Goal: Navigation & Orientation: Find specific page/section

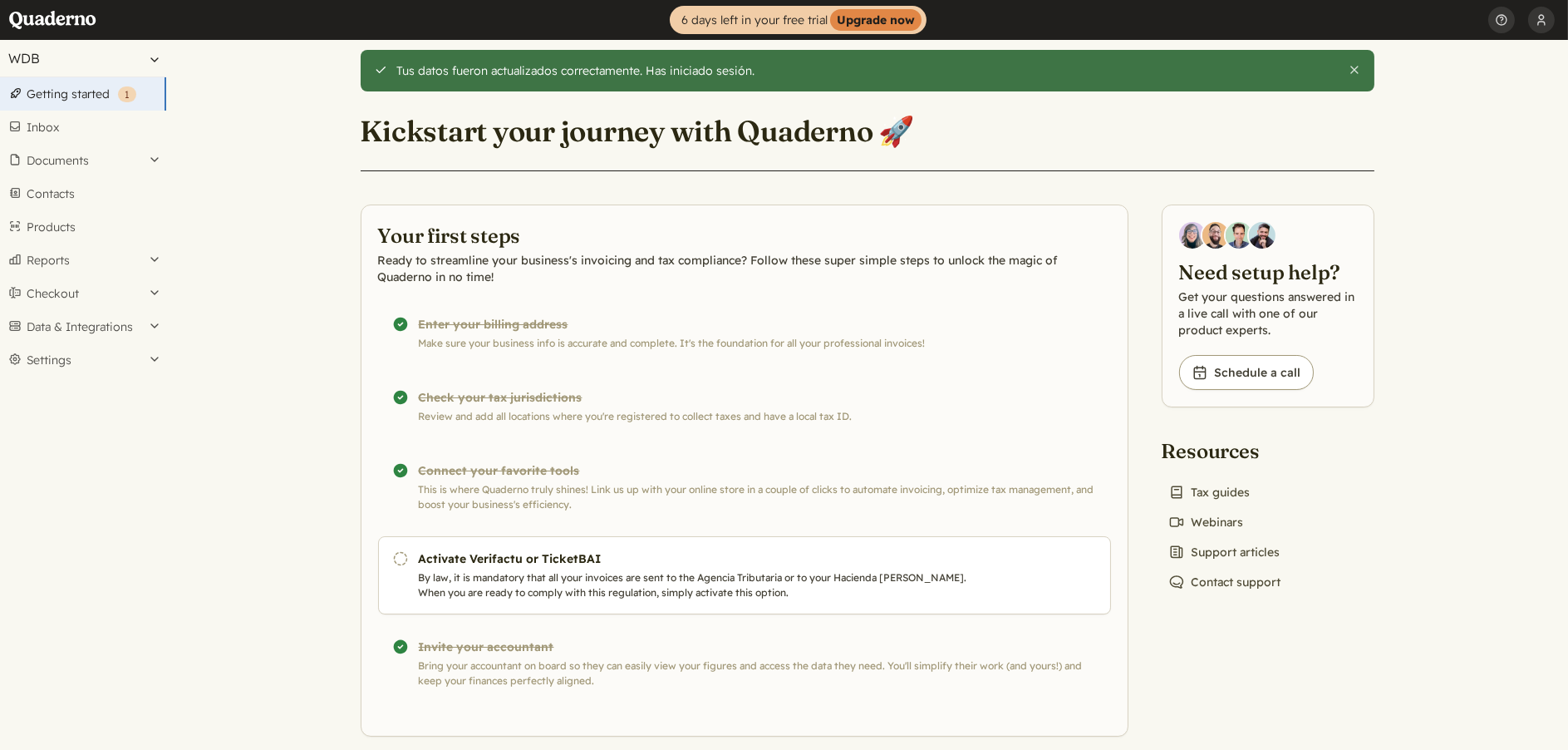
click at [76, 54] on button "WDB" at bounding box center [83, 58] width 166 height 37
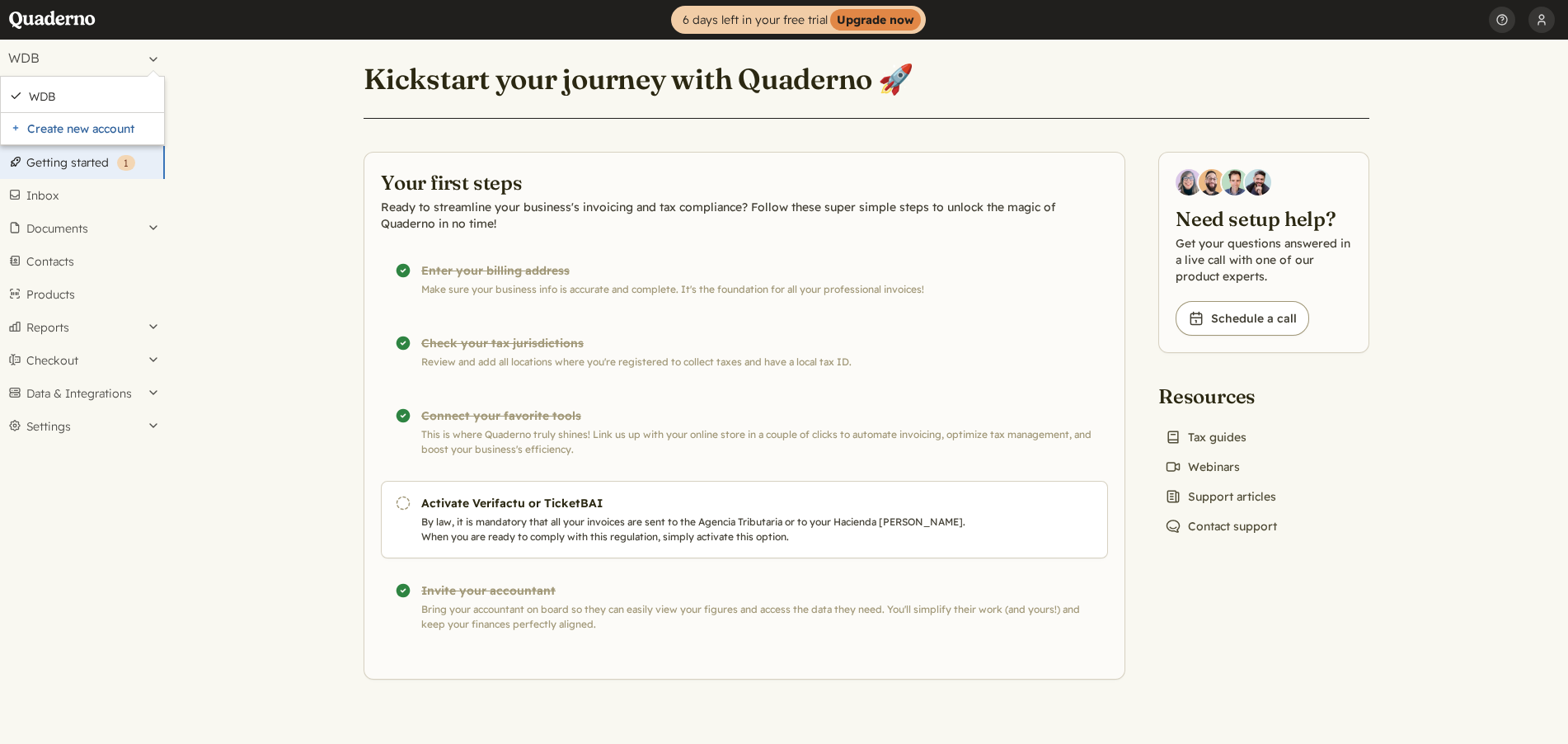
click at [407, 200] on p "Ready to streamline your business's invoicing and tax compliance? Follow these …" at bounding box center [744, 215] width 727 height 33
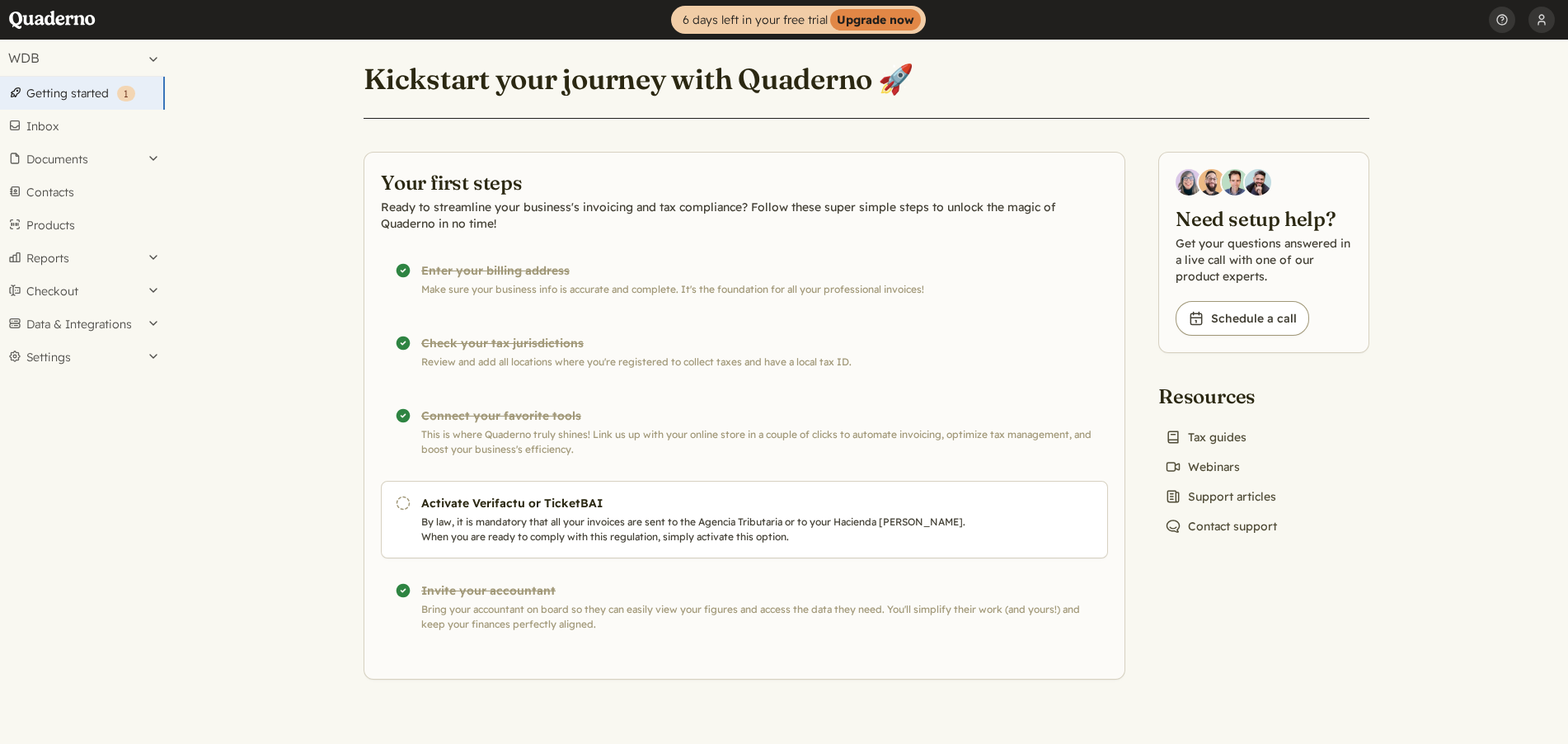
click at [1382, 486] on div "Tus datos fueron actualizados correctamente. Has iniciado sesión. Close Kicksta…" at bounding box center [866, 360] width 1045 height 640
click at [100, 61] on button "EB" at bounding box center [82, 58] width 165 height 36
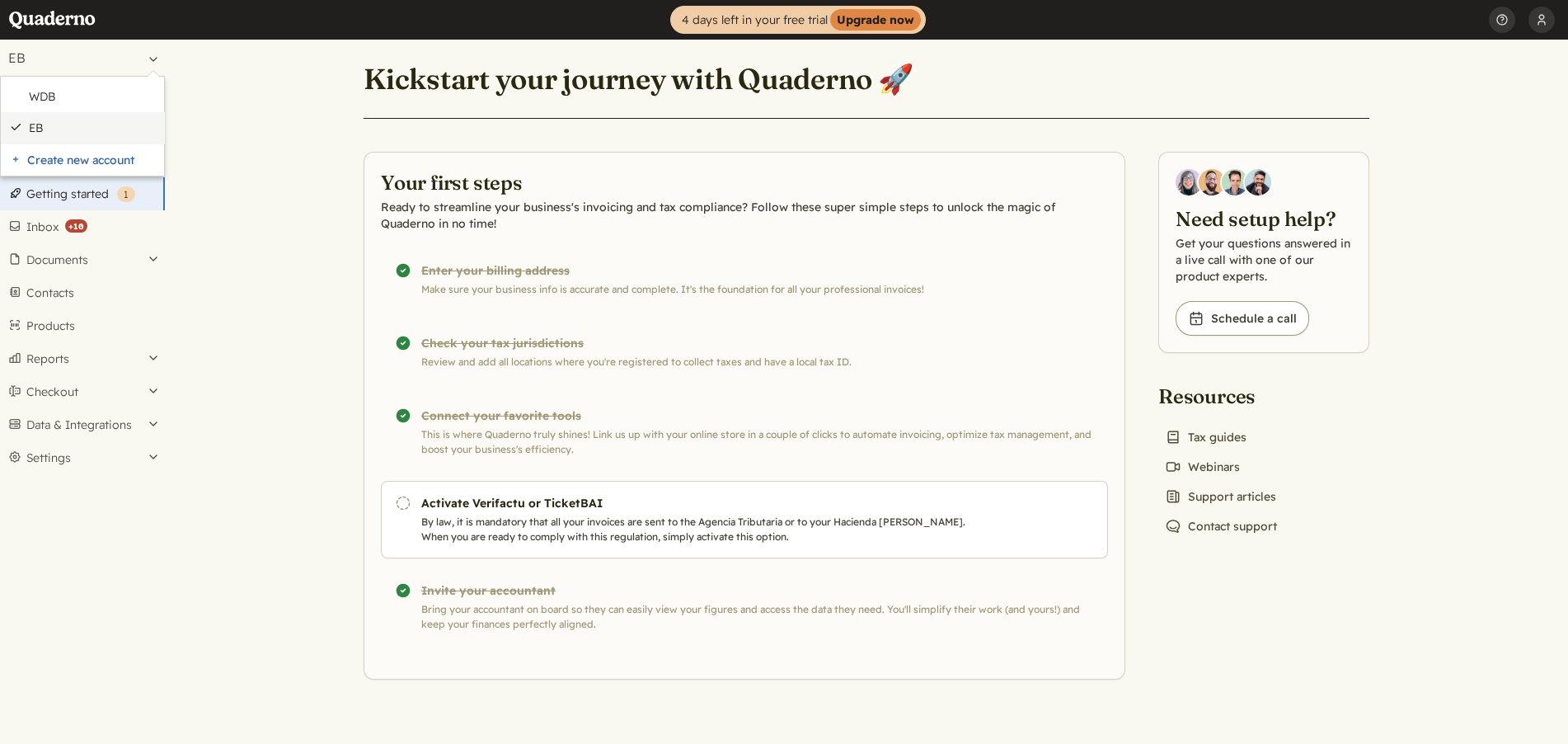
click at [96, 126] on link "EB" at bounding box center [92, 128] width 127 height 14
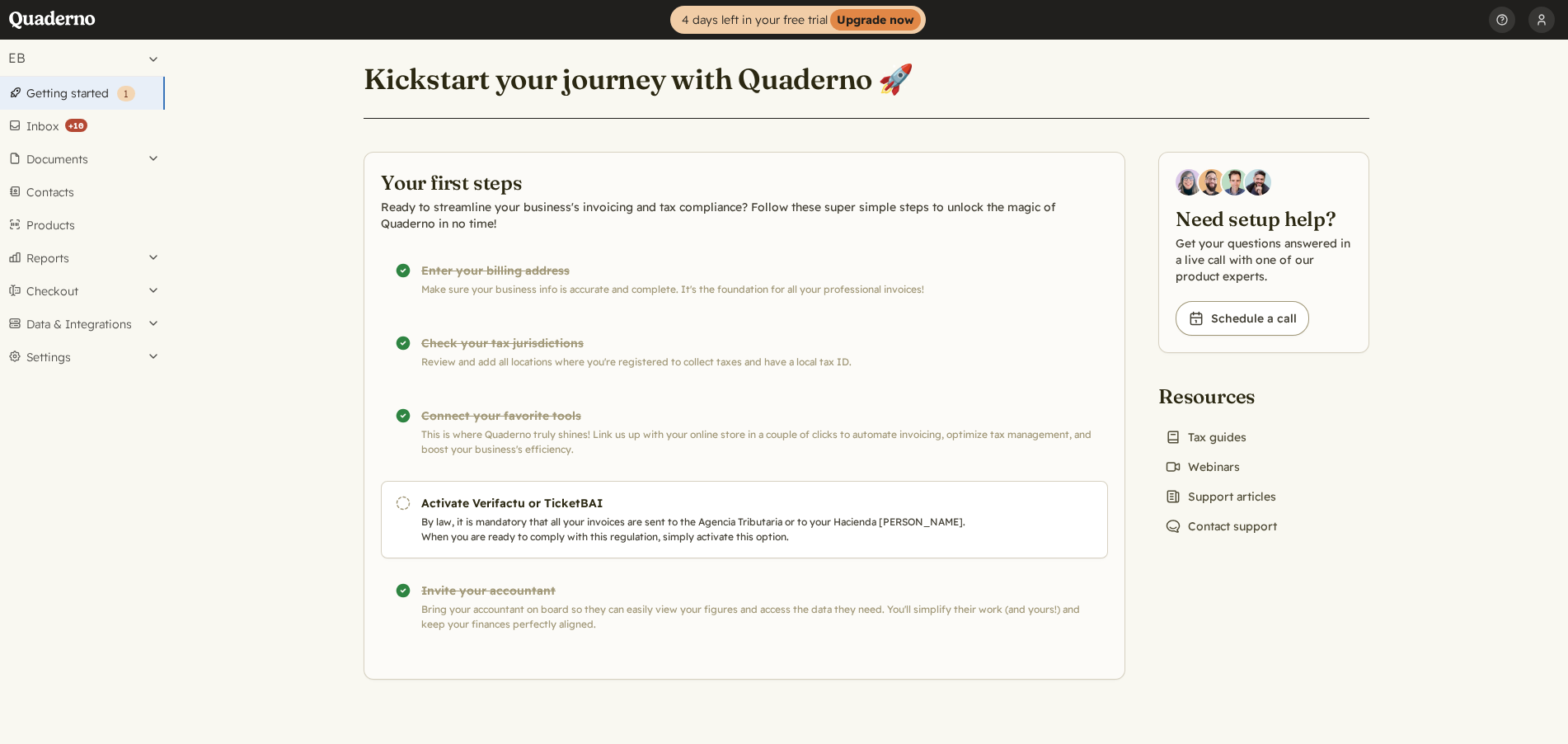
click at [288, 164] on main "Kickstart your journey with Quaderno 🚀 Your first steps Ready to streamline you…" at bounding box center [866, 391] width 1403 height 704
click at [47, 167] on button "Documents" at bounding box center [82, 159] width 165 height 33
click at [63, 209] on link "Invoices" at bounding box center [82, 203] width 165 height 23
click at [1430, 385] on main "Kickstart your journey with Quaderno 🚀 Your first steps Ready to streamline you…" at bounding box center [866, 391] width 1403 height 704
click at [33, 47] on button "WDB" at bounding box center [82, 58] width 165 height 36
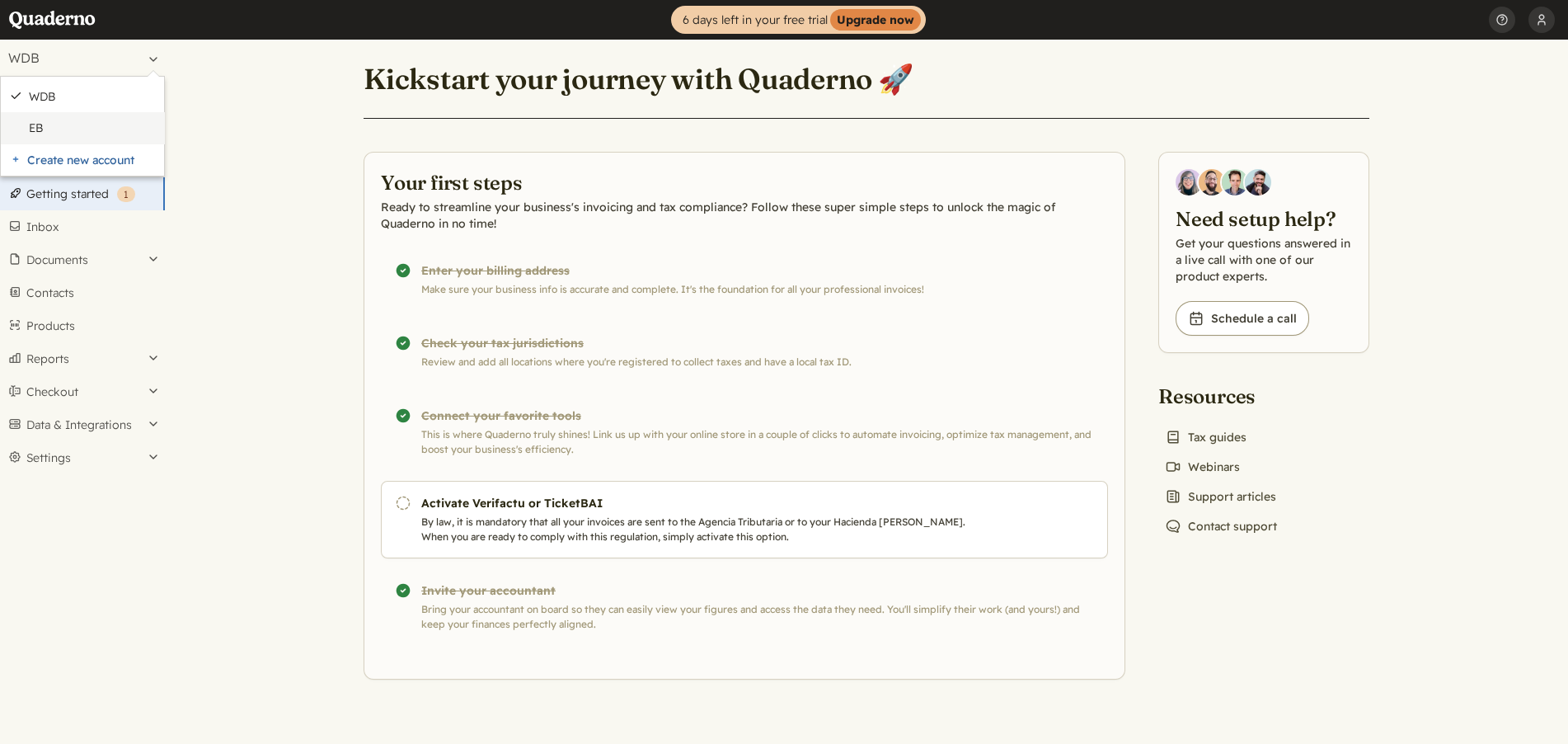
click at [65, 123] on link "EB" at bounding box center [92, 128] width 127 height 14
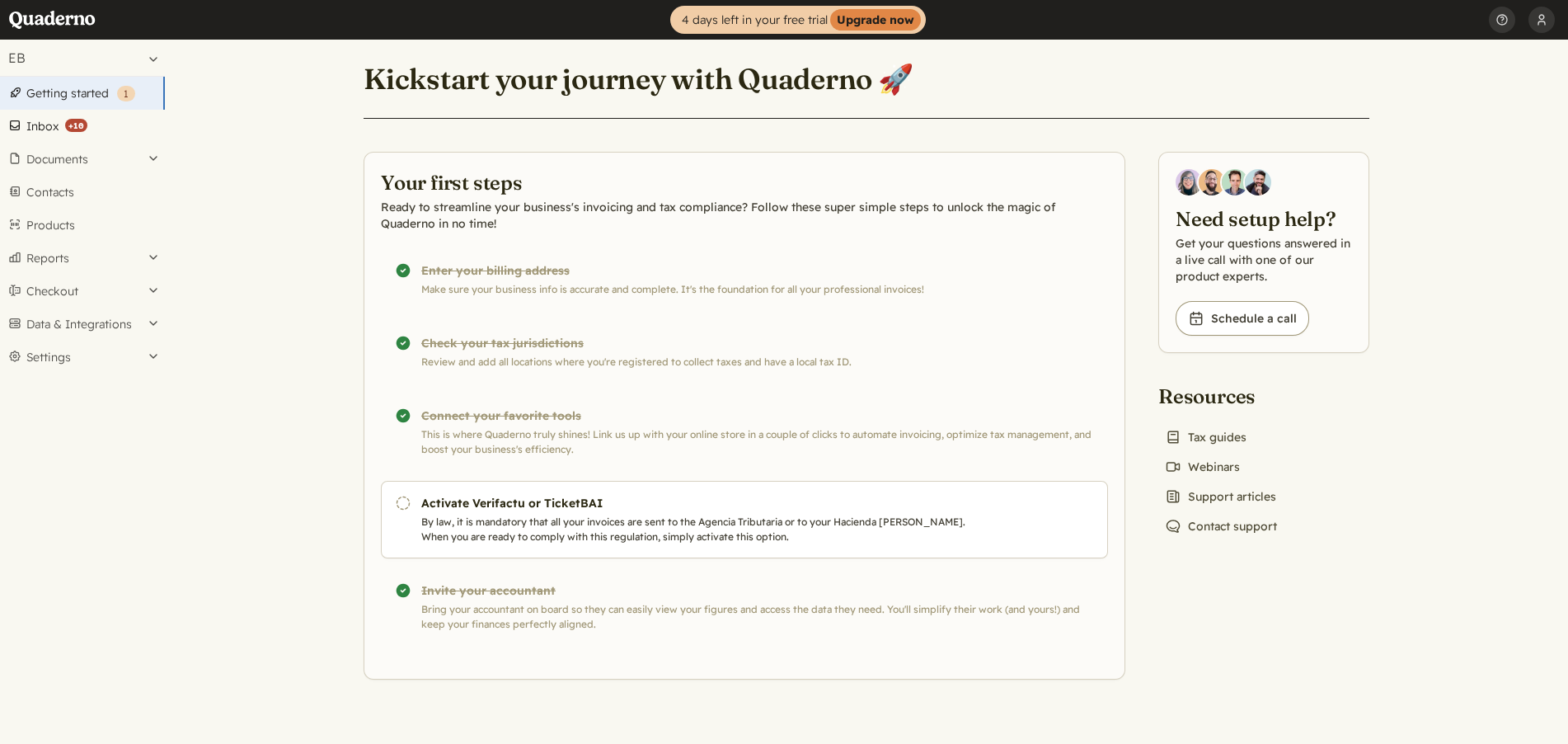
click at [50, 132] on link "Inbox ( +10 )" at bounding box center [82, 126] width 165 height 33
